Goal: Task Accomplishment & Management: Manage account settings

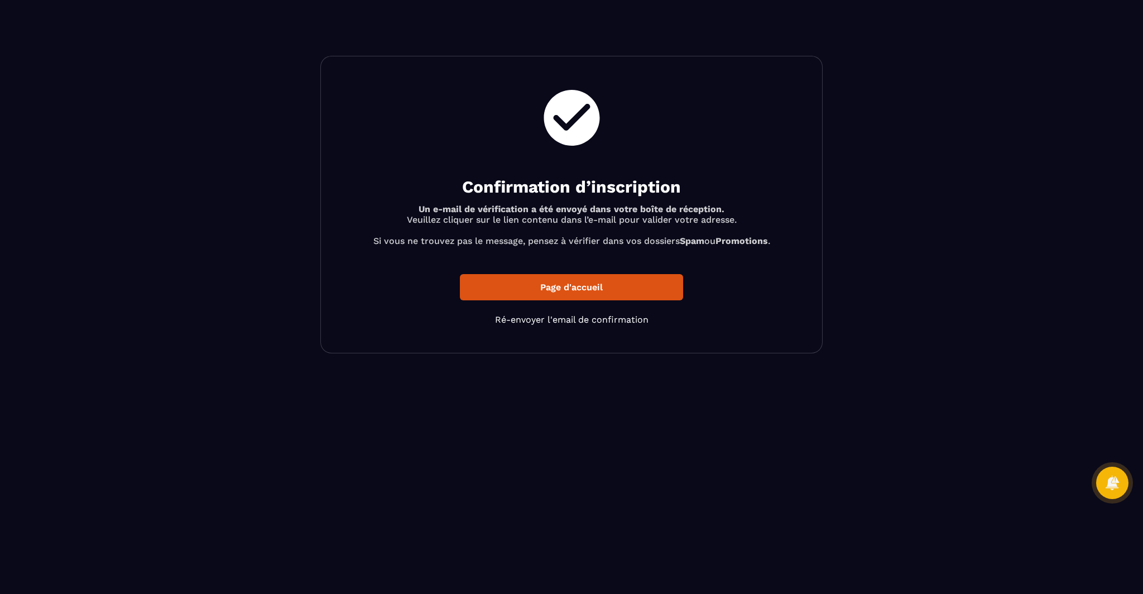
click at [554, 282] on p "Page d'accueil" at bounding box center [571, 287] width 223 height 26
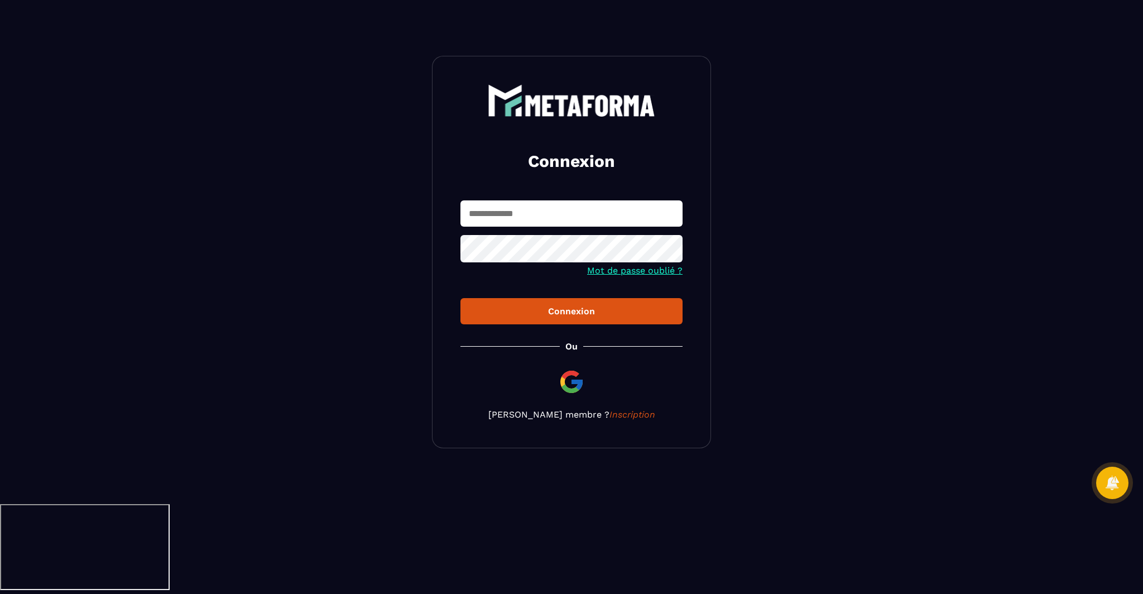
click at [530, 214] on input "text" at bounding box center [572, 213] width 222 height 26
click at [334, 142] on section "Connexion Mot de passe oublié ? Connexion [PERSON_NAME] membre ? Inscription" at bounding box center [571, 252] width 1143 height 504
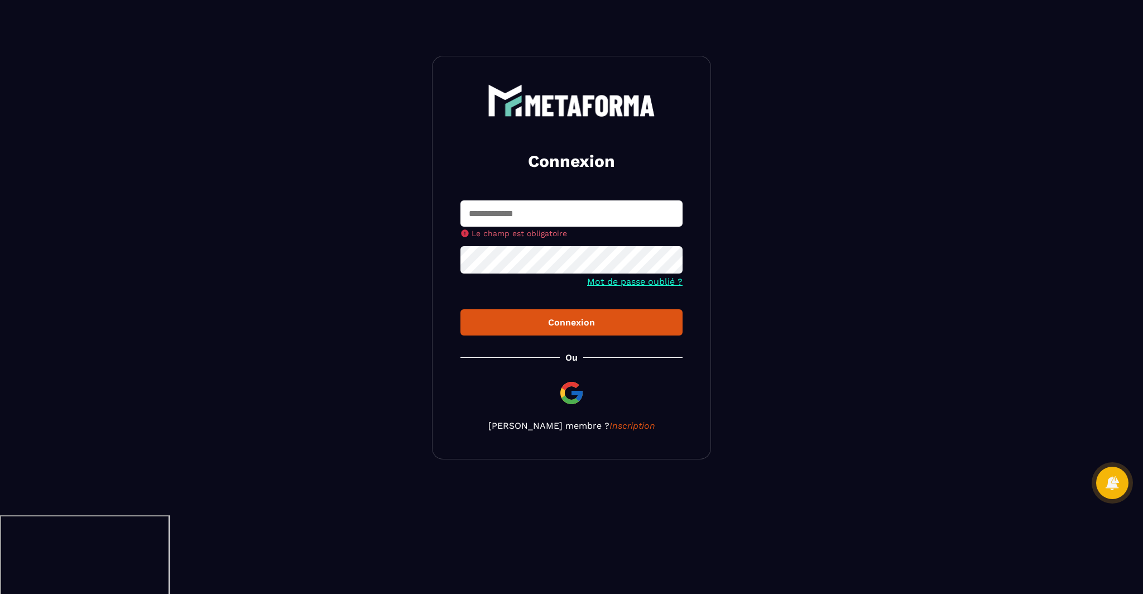
click at [540, 215] on input "text" at bounding box center [572, 213] width 222 height 26
type input "**********"
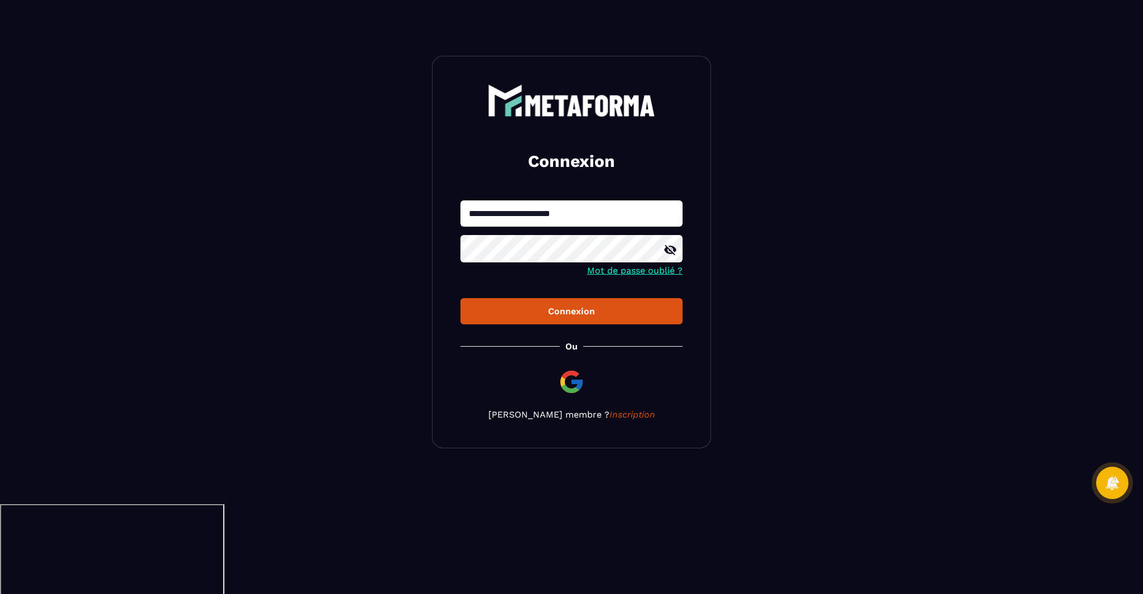
click at [670, 250] on icon at bounding box center [670, 250] width 12 height 10
click at [564, 314] on div "Connexion" at bounding box center [571, 311] width 204 height 11
